Goal: Task Accomplishment & Management: Manage account settings

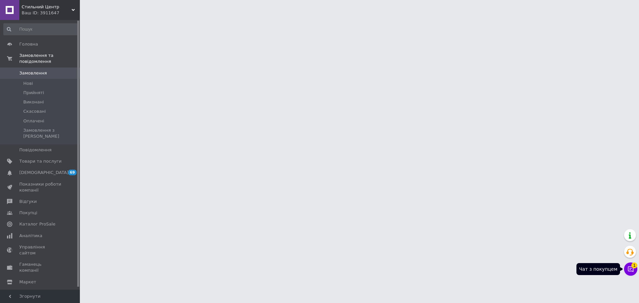
click at [631, 272] on icon at bounding box center [630, 269] width 7 height 7
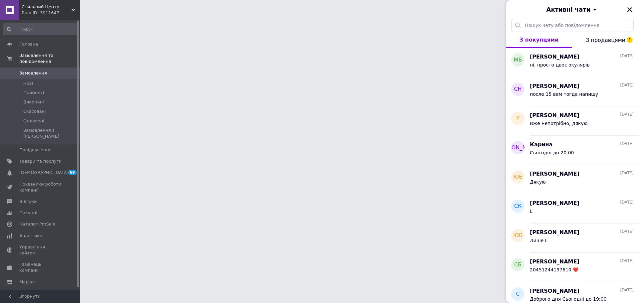
click at [614, 40] on span "З продавцями 1" at bounding box center [606, 40] width 40 height 6
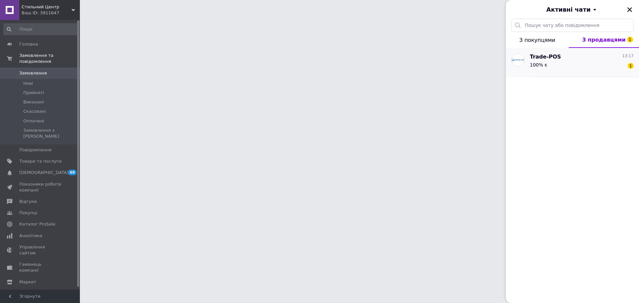
click at [582, 66] on div "100% є 1" at bounding box center [582, 66] width 104 height 11
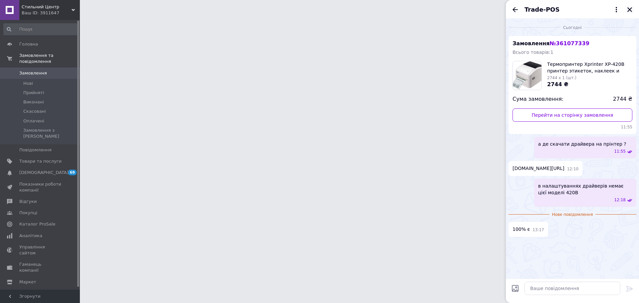
click at [631, 12] on icon "Закрити" at bounding box center [630, 10] width 6 height 6
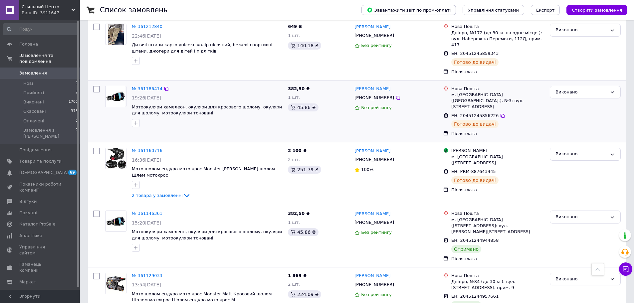
scroll to position [699, 0]
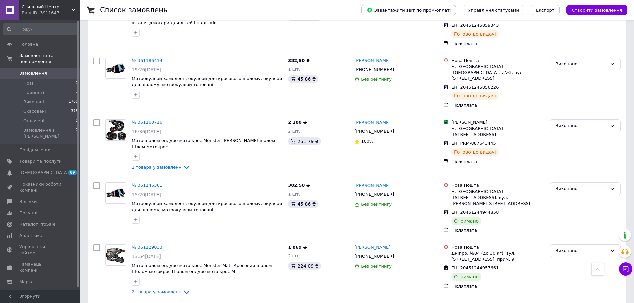
click at [41, 70] on span "Замовлення" at bounding box center [33, 73] width 28 height 6
click at [41, 71] on link "Замовлення 0" at bounding box center [41, 73] width 82 height 11
click at [44, 71] on link "Замовлення 0" at bounding box center [41, 73] width 82 height 11
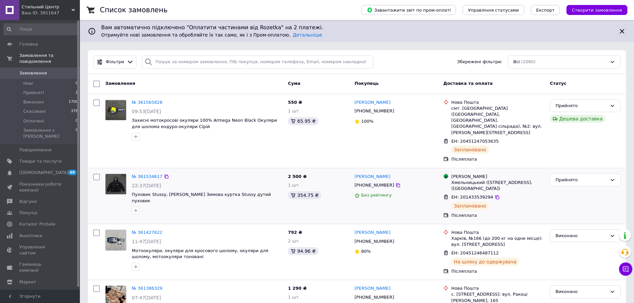
click at [462, 195] on span "ЕН: 201433539294" at bounding box center [472, 197] width 42 height 5
click at [481, 195] on span "ЕН: 201433539294" at bounding box center [472, 197] width 42 height 5
click at [495, 195] on icon at bounding box center [497, 197] width 5 height 5
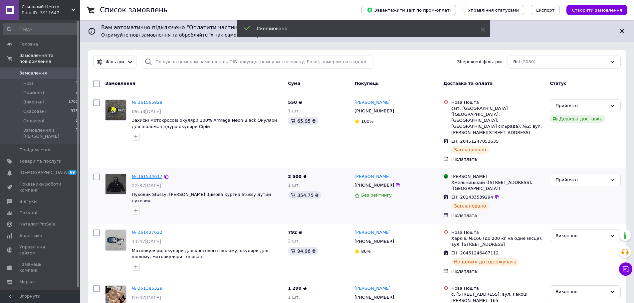
click at [151, 174] on link "№ 361534617" at bounding box center [147, 176] width 31 height 5
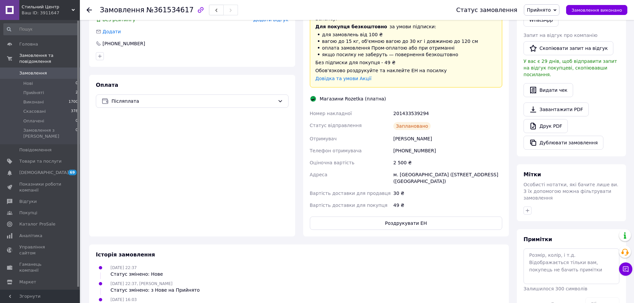
scroll to position [166, 0]
click at [416, 218] on button "Роздрукувати ЕН" at bounding box center [406, 222] width 193 height 13
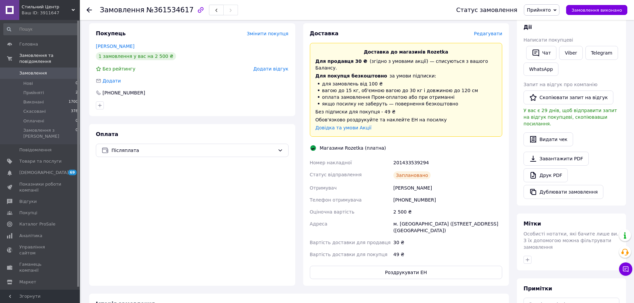
scroll to position [0, 0]
